Goal: Task Accomplishment & Management: Manage account settings

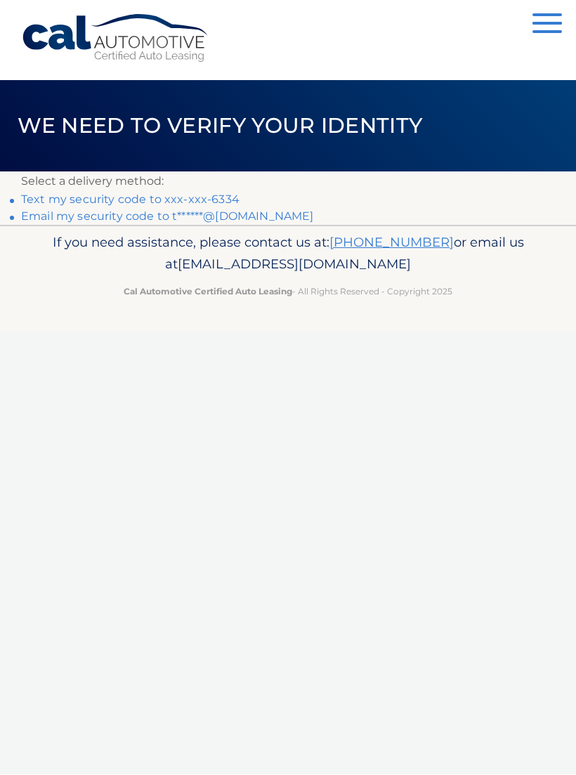
click at [226, 193] on link "Text my security code to xxx-xxx-6334" at bounding box center [130, 199] width 219 height 13
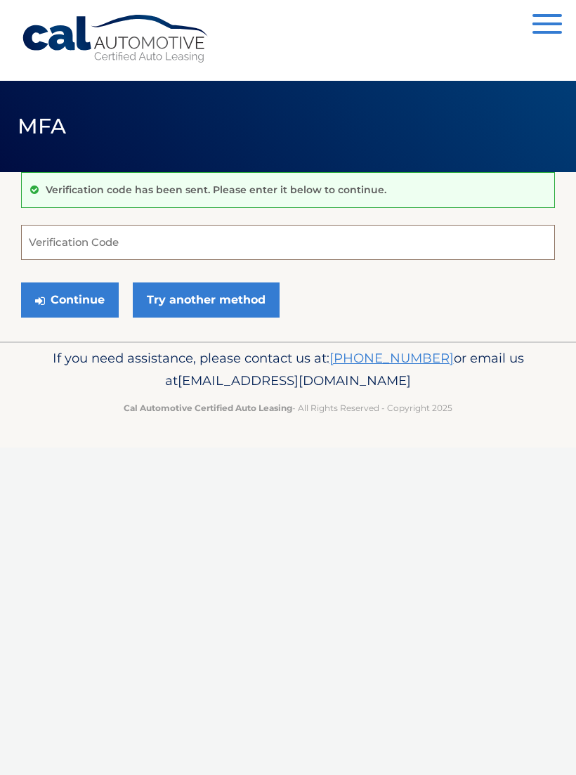
click at [129, 235] on input "Verification Code" at bounding box center [288, 242] width 534 height 35
type input "462731"
click at [70, 299] on button "Continue" at bounding box center [70, 300] width 98 height 35
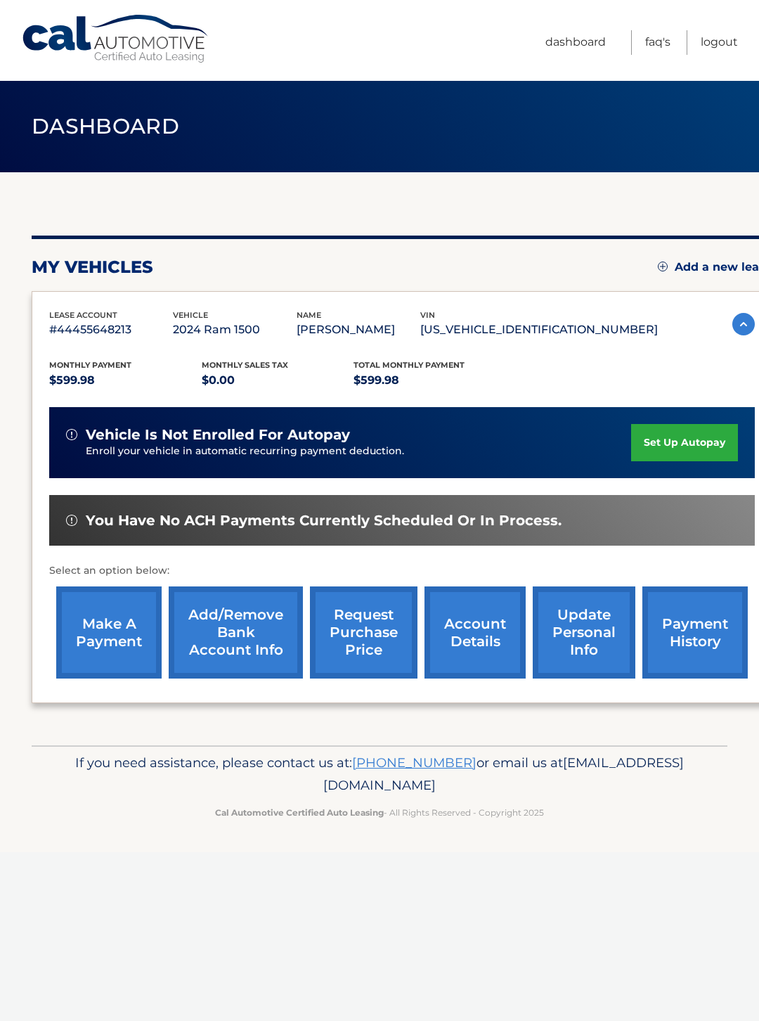
click at [99, 609] on link "make a payment" at bounding box center [108, 632] width 105 height 92
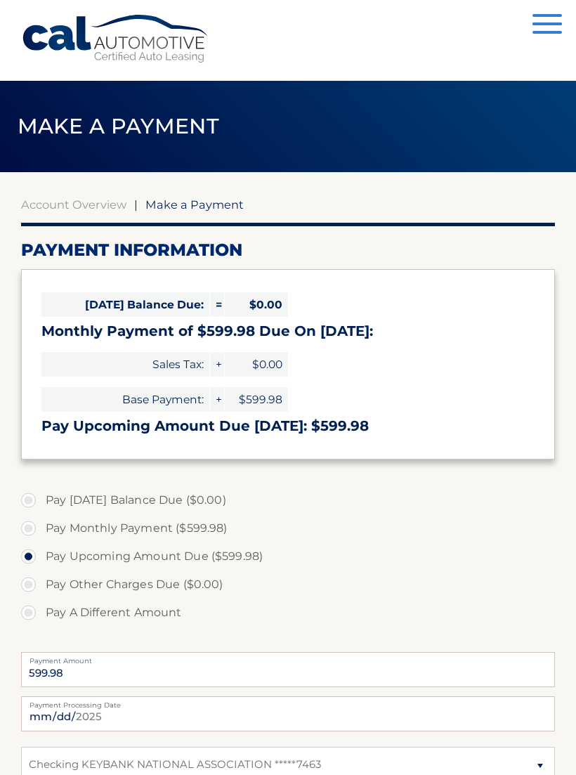
select select "Mjg3NDViNDAtMzI1Ni00ZGZlLWFjNDUtNDFjNmQyODFjZGMy"
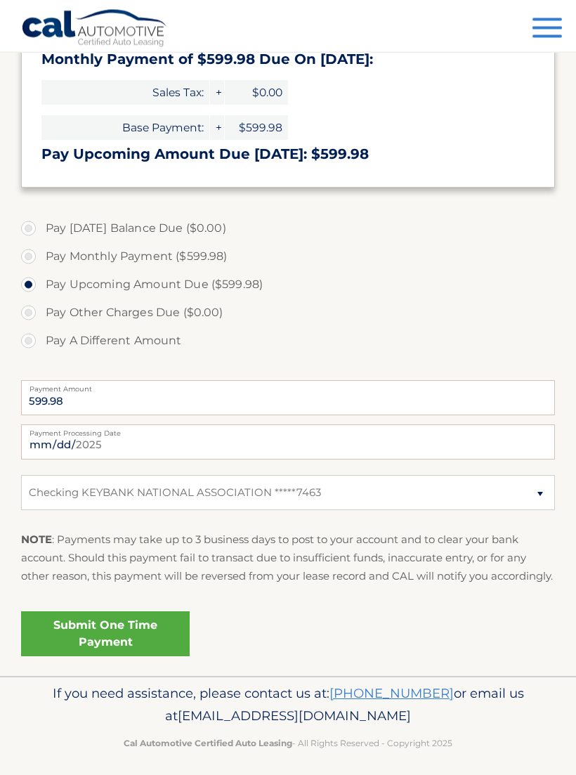
click at [95, 647] on link "Submit One Time Payment" at bounding box center [105, 634] width 169 height 45
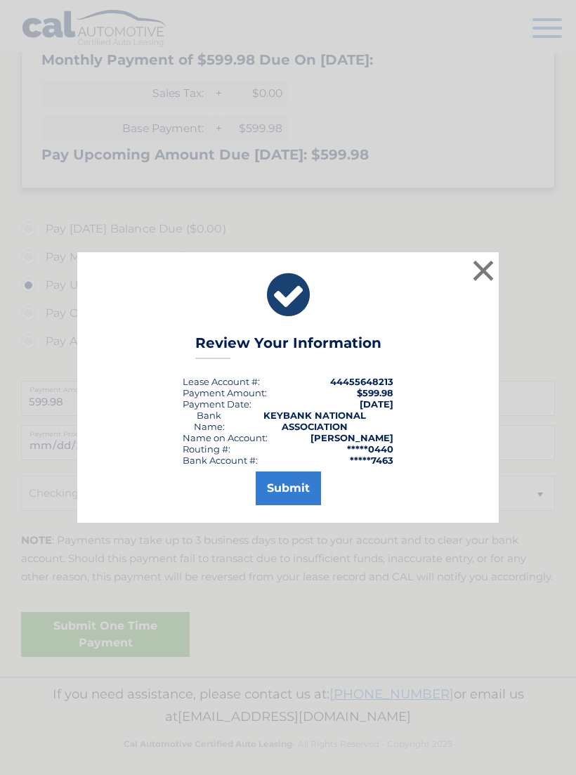
click at [290, 496] on button "Submit" at bounding box center [288, 489] width 65 height 34
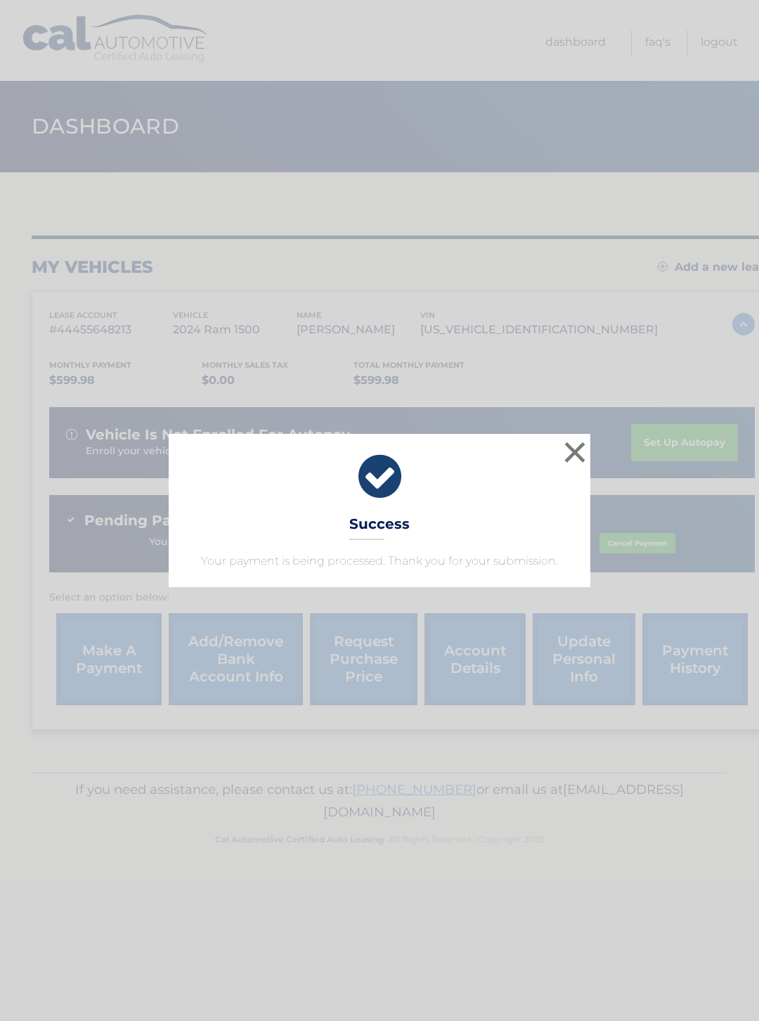
click at [569, 452] on button "×" at bounding box center [575, 452] width 28 height 28
